Goal: Check status: Check status

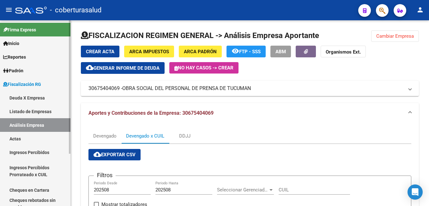
click at [14, 96] on link "Deuda X Empresa" at bounding box center [35, 98] width 71 height 14
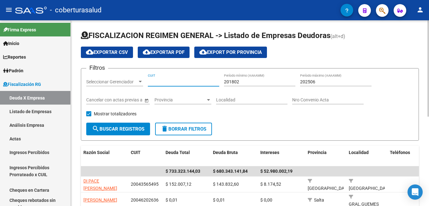
click at [150, 81] on input "CUIT" at bounding box center [183, 81] width 71 height 5
paste input "30-51249658-6"
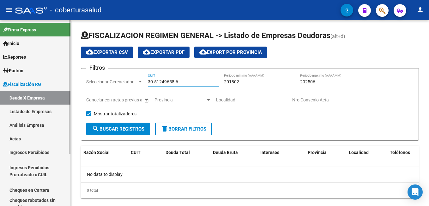
type input "30-51249658-6"
click at [20, 96] on link "Deuda X Empresa" at bounding box center [35, 98] width 71 height 14
click at [24, 98] on link "Deuda X Empresa" at bounding box center [35, 98] width 71 height 14
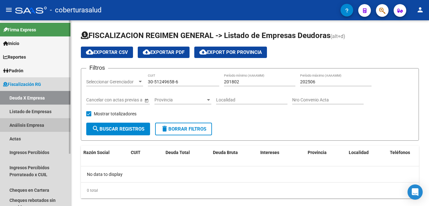
click at [18, 124] on link "Análisis Empresa" at bounding box center [35, 125] width 71 height 14
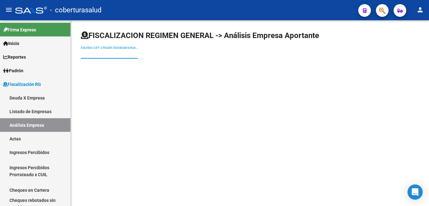
click at [83, 56] on input "Escriba CUIT o Razón Social para buscar" at bounding box center [109, 53] width 57 height 5
paste input "30512496586"
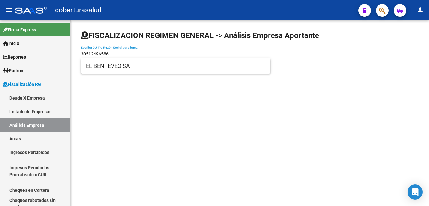
type input "30512496586"
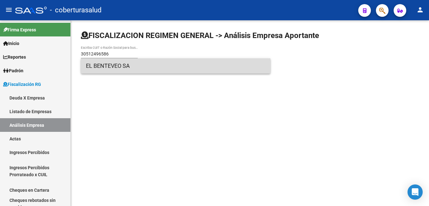
click at [90, 66] on span "EL BENTEVEO SA" at bounding box center [176, 65] width 180 height 15
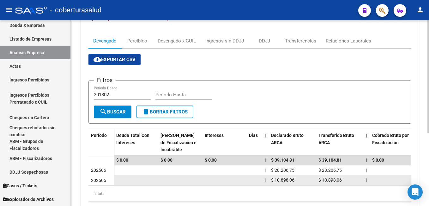
scroll to position [120, 0]
